Goal: Information Seeking & Learning: Learn about a topic

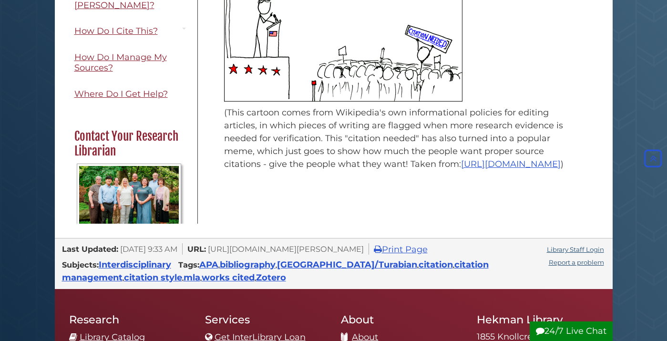
scroll to position [132, 0]
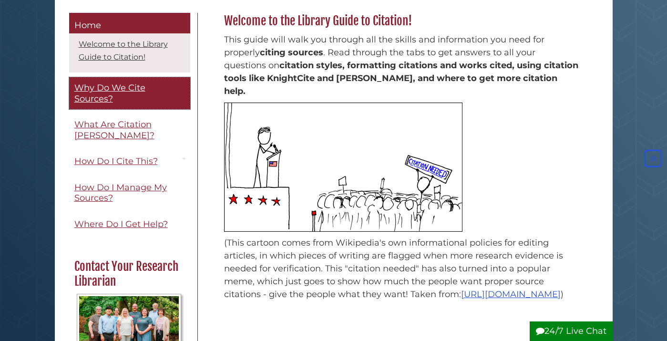
click at [129, 100] on link "Why Do We Cite Sources?" at bounding box center [129, 93] width 121 height 32
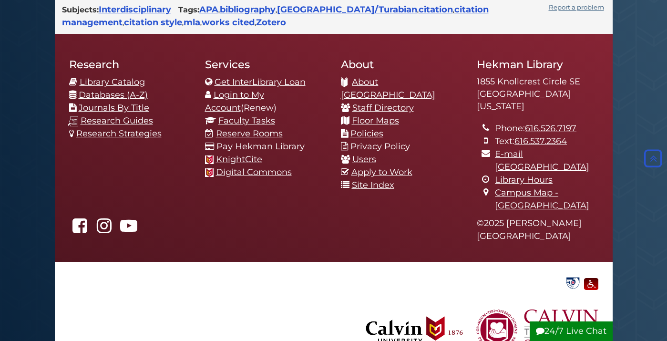
scroll to position [1050, 0]
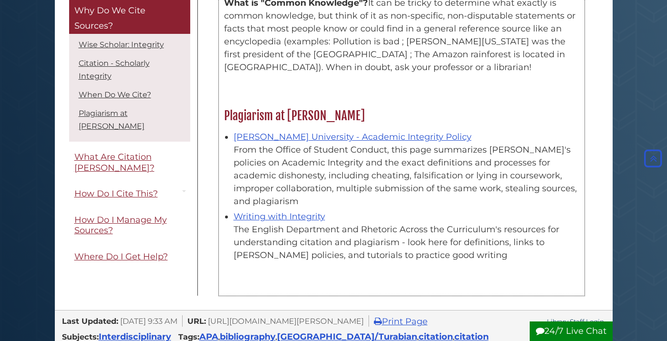
click at [285, 210] on div "Writing with Integrity The English Department and Rhetoric Across the Curriculu…" at bounding box center [405, 235] width 345 height 51
click at [283, 211] on link "Writing with Integrity" at bounding box center [278, 216] width 91 height 10
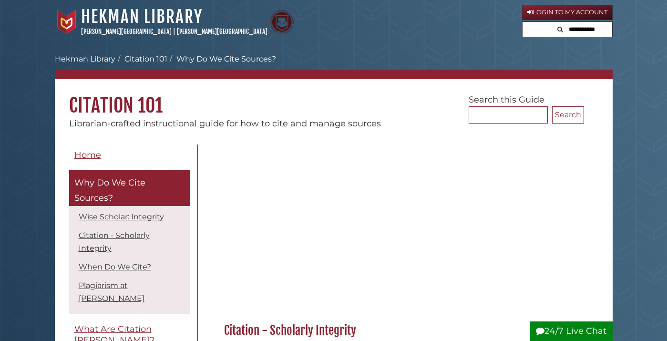
scroll to position [1049, 0]
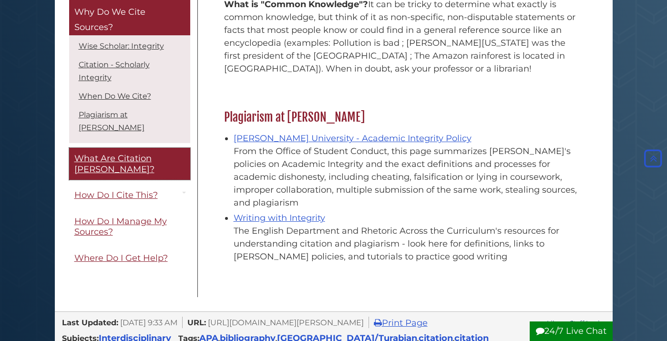
click at [77, 162] on link "What Are Citation [PERSON_NAME]?" at bounding box center [129, 164] width 121 height 32
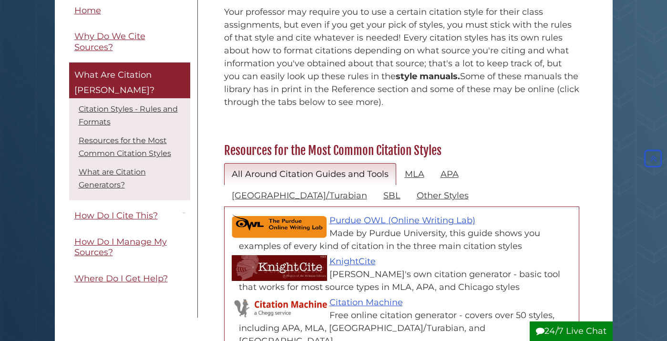
scroll to position [339, 0]
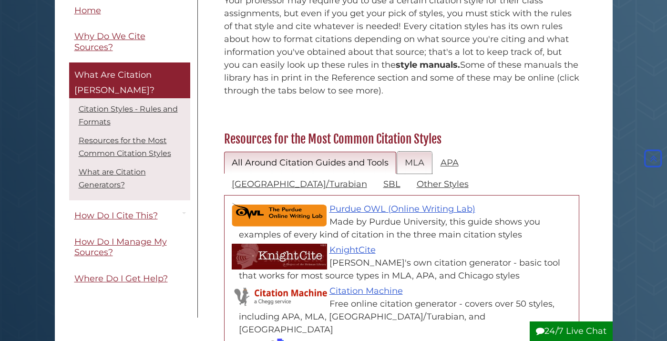
click at [420, 152] on link "MLA" at bounding box center [414, 163] width 35 height 22
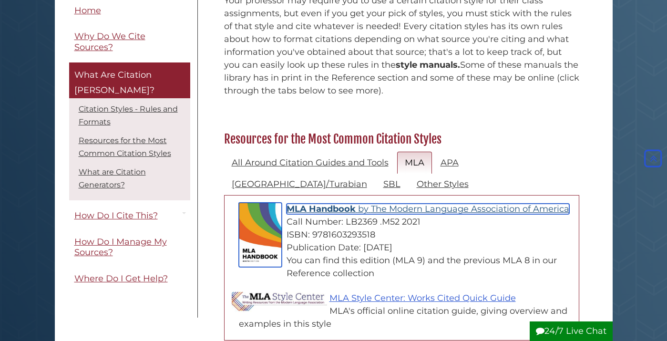
click at [413, 203] on span "The Modern Language Association of America" at bounding box center [470, 208] width 198 height 10
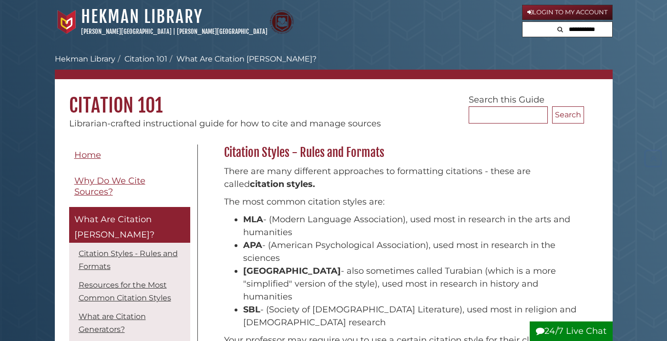
scroll to position [338, 0]
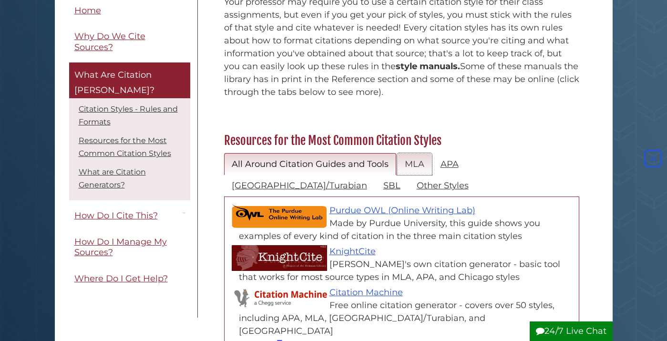
click at [423, 153] on link "MLA" at bounding box center [414, 164] width 35 height 22
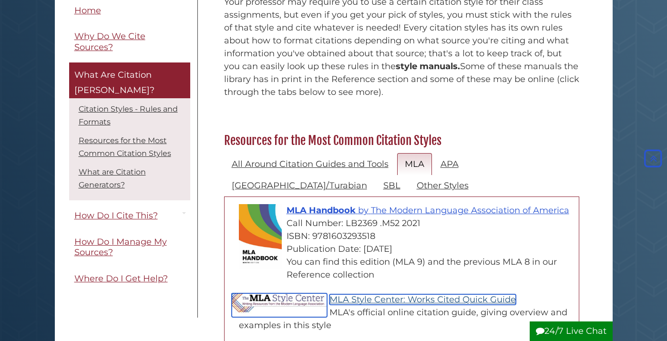
click at [373, 294] on link "MLA Style Center: Works Cited Quick Guide" at bounding box center [422, 299] width 186 height 10
click at [378, 294] on link "MLA Style Center: Works Cited Quick Guide" at bounding box center [422, 299] width 186 height 10
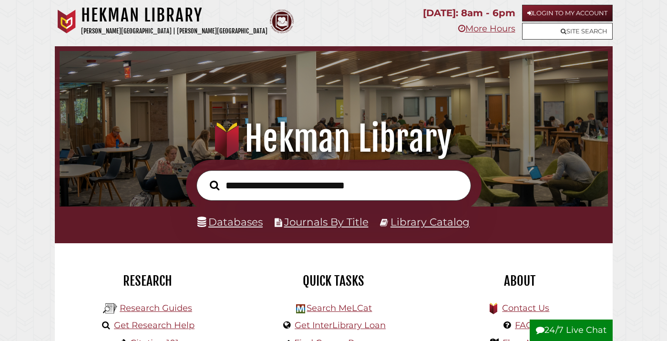
scroll to position [181, 543]
type input "********"
click at [205, 178] on button "Search" at bounding box center [215, 185] width 20 height 15
